Goal: Task Accomplishment & Management: Use online tool/utility

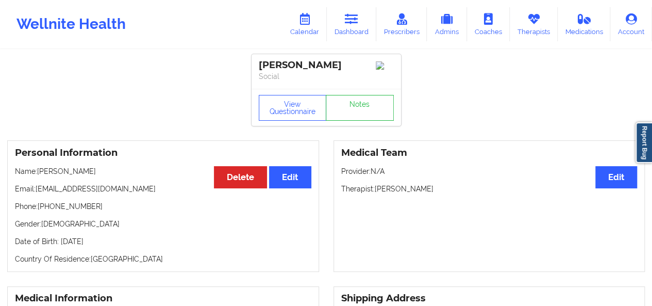
click at [347, 27] on link "Dashboard" at bounding box center [352, 24] width 50 height 34
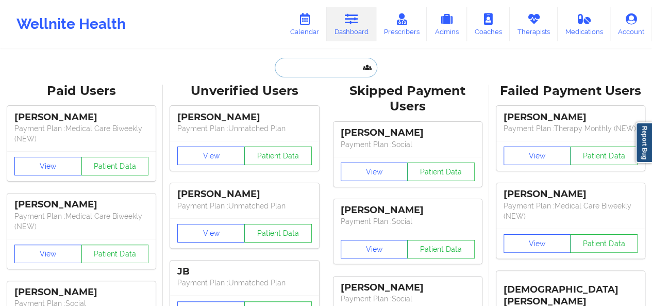
click at [309, 75] on input "text" at bounding box center [326, 68] width 102 height 20
paste input "[PHONE_NUMBER]"
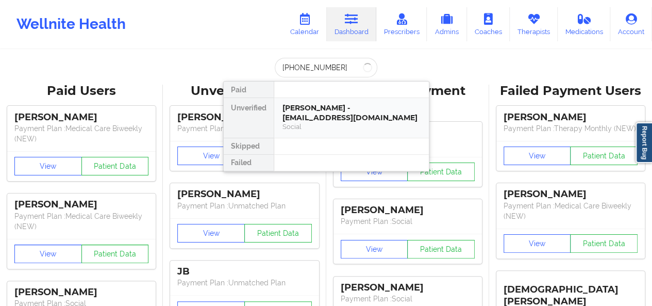
click at [317, 112] on div "[PERSON_NAME] - [EMAIL_ADDRESS][DOMAIN_NAME] Social" at bounding box center [351, 118] width 155 height 40
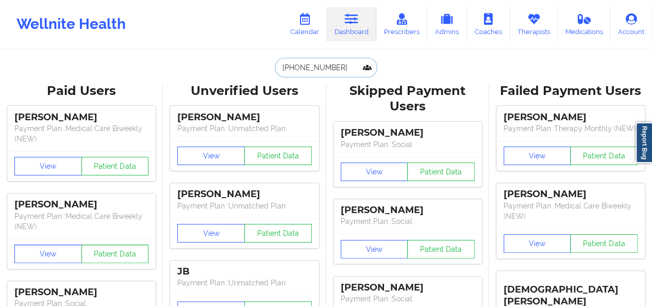
click at [336, 68] on input "[PHONE_NUMBER]" at bounding box center [326, 68] width 102 height 20
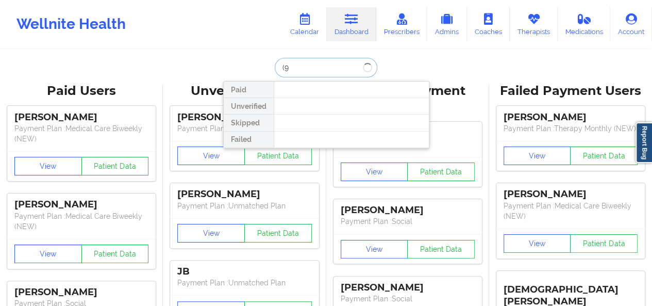
type input "("
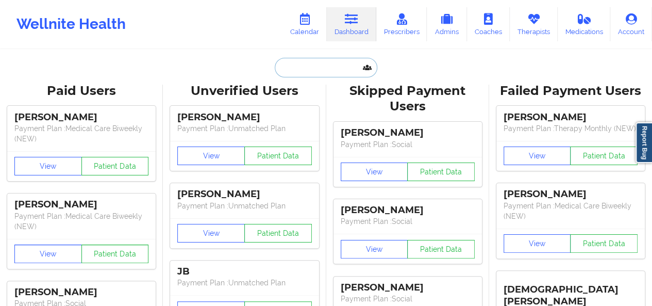
paste input "[EMAIL_ADDRESS][DOMAIN_NAME]"
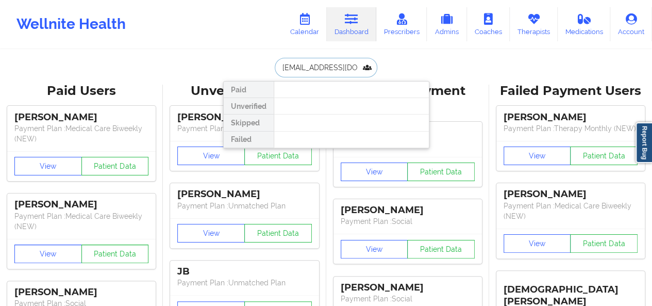
type input "[EMAIL_ADDRESS][DOMAIN_NAME]"
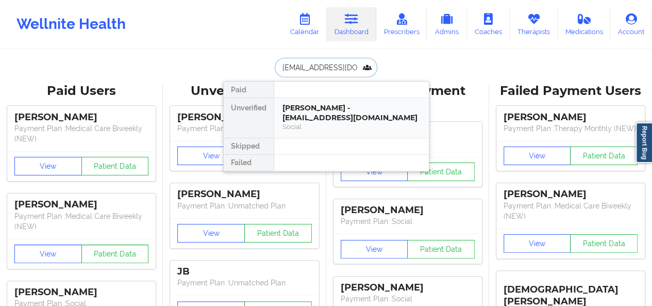
click at [335, 103] on div "[PERSON_NAME] - [EMAIL_ADDRESS][DOMAIN_NAME]" at bounding box center [352, 112] width 138 height 19
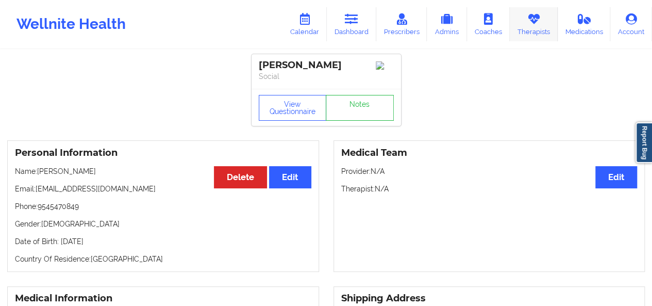
click at [534, 24] on icon at bounding box center [533, 18] width 13 height 11
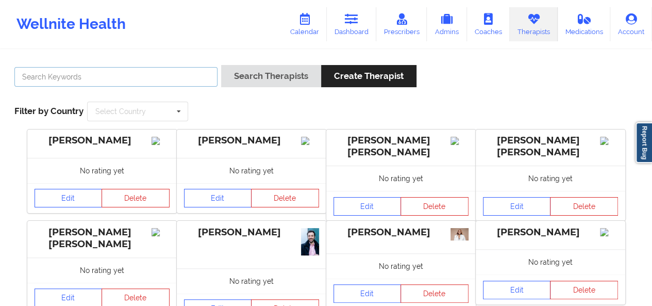
click at [174, 78] on input "text" at bounding box center [115, 77] width 203 height 20
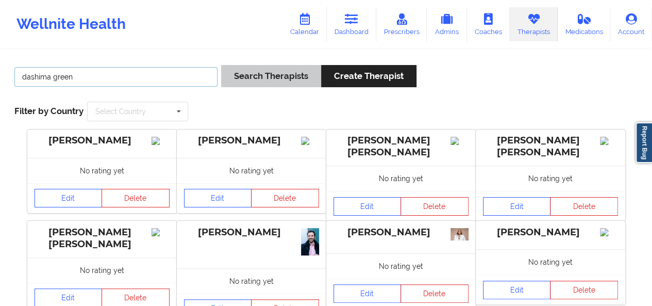
type input "dashima green"
click at [221, 65] on button "Search Therapists" at bounding box center [271, 76] width 100 height 22
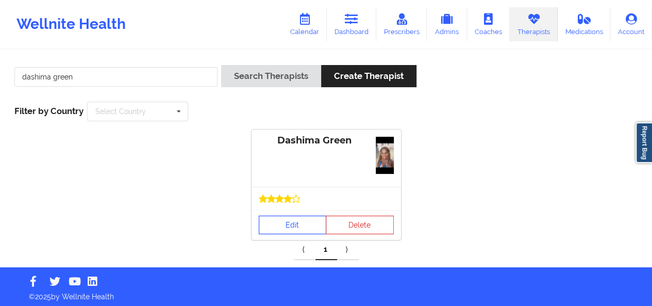
click at [292, 221] on link "Edit" at bounding box center [293, 225] width 68 height 19
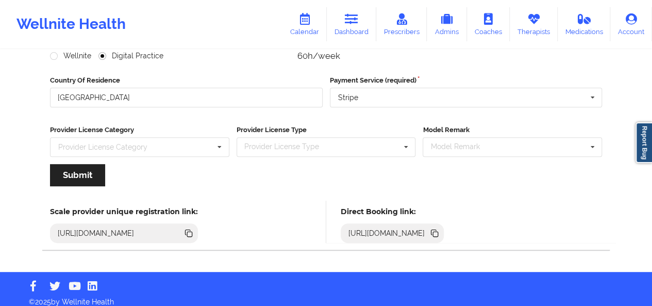
scroll to position [156, 0]
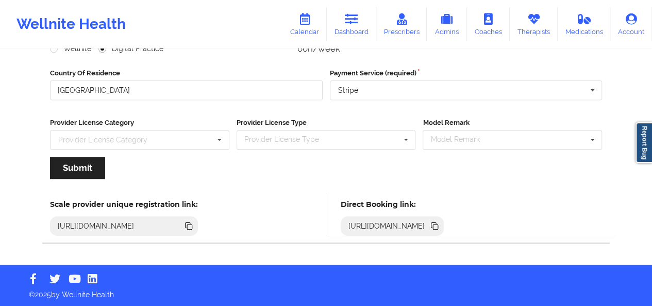
click at [438, 226] on icon at bounding box center [435, 226] width 5 height 5
click at [357, 21] on icon at bounding box center [351, 18] width 13 height 11
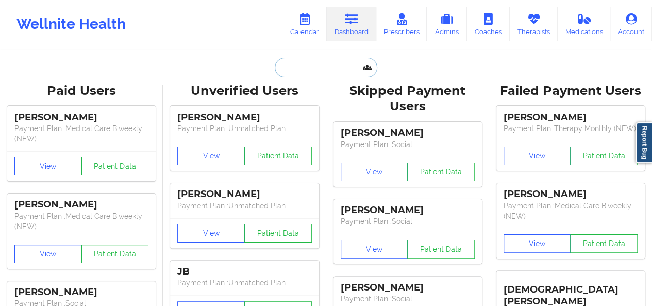
paste input "[PERSON_NAME][EMAIL_ADDRESS][PERSON_NAME][DOMAIN_NAME]"
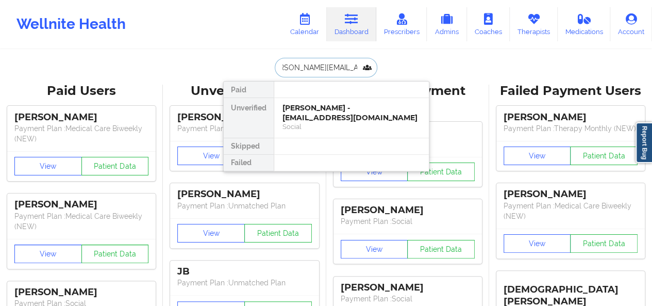
type input "[PERSON_NAME][EMAIL_ADDRESS][PERSON_NAME][DOMAIN_NAME]"
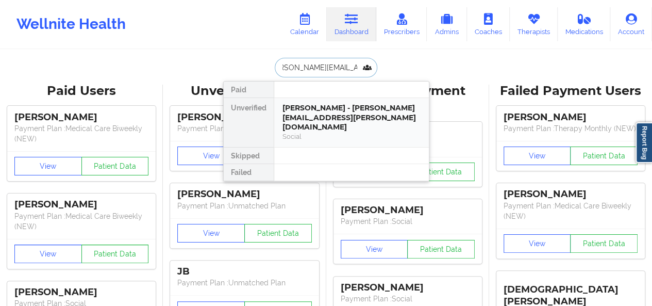
click at [321, 119] on div "[PERSON_NAME] - [PERSON_NAME][EMAIL_ADDRESS][PERSON_NAME][DOMAIN_NAME]" at bounding box center [352, 117] width 138 height 29
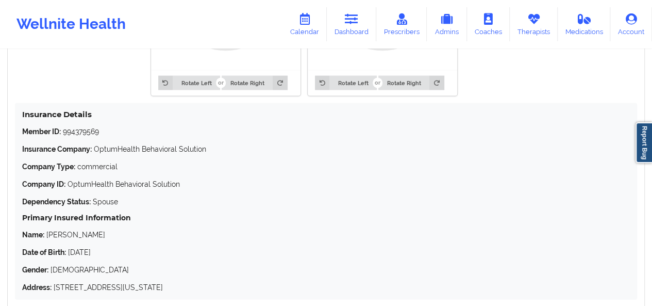
scroll to position [938, 0]
